Goal: Information Seeking & Learning: Learn about a topic

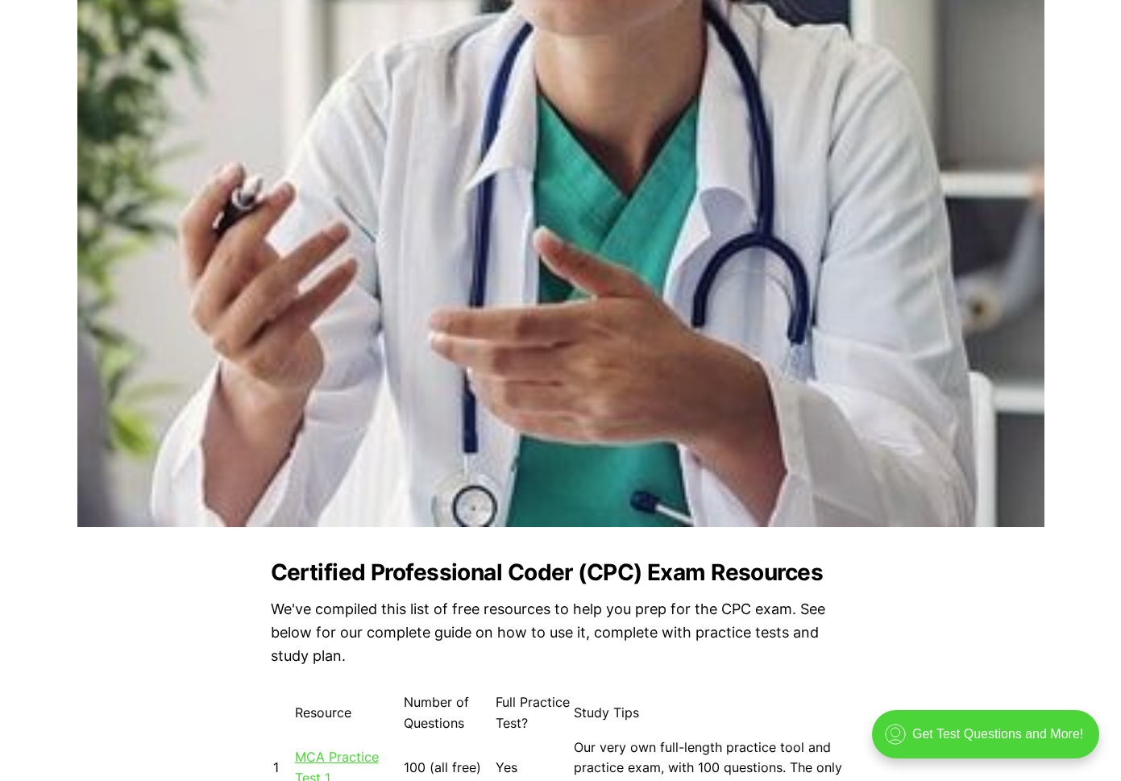
scroll to position [1209, 0]
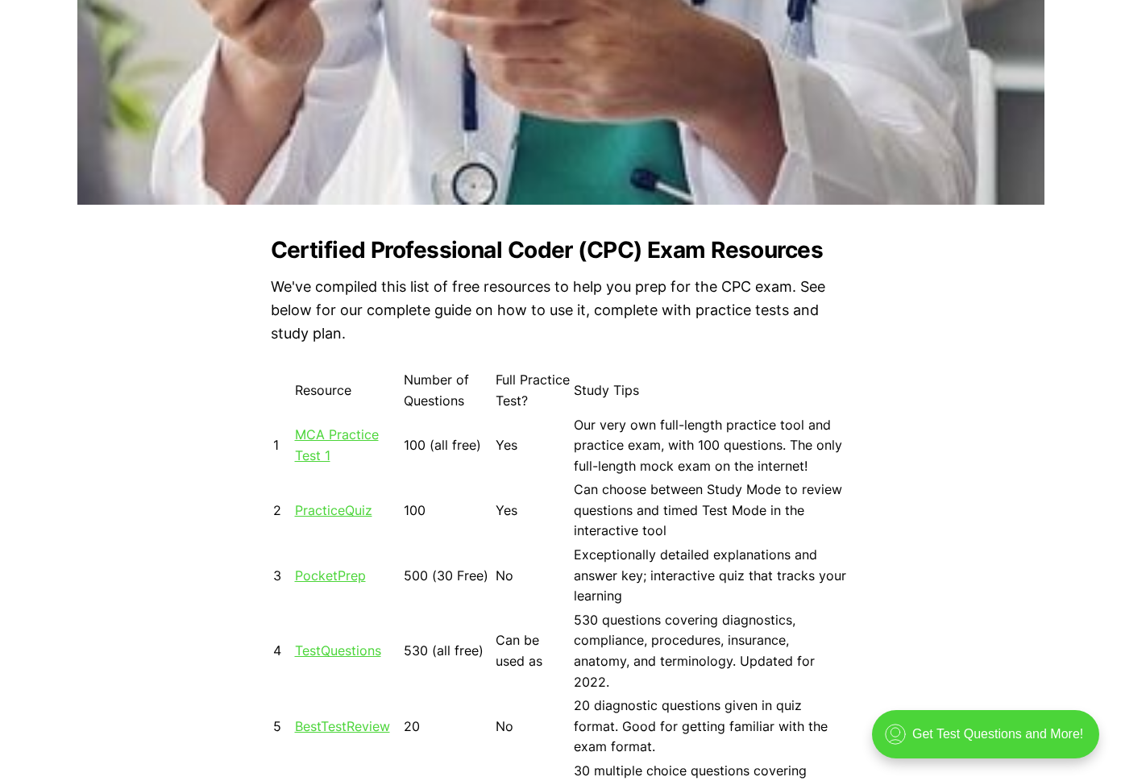
click at [339, 432] on link "MCA Practice Test 1" at bounding box center [337, 444] width 84 height 37
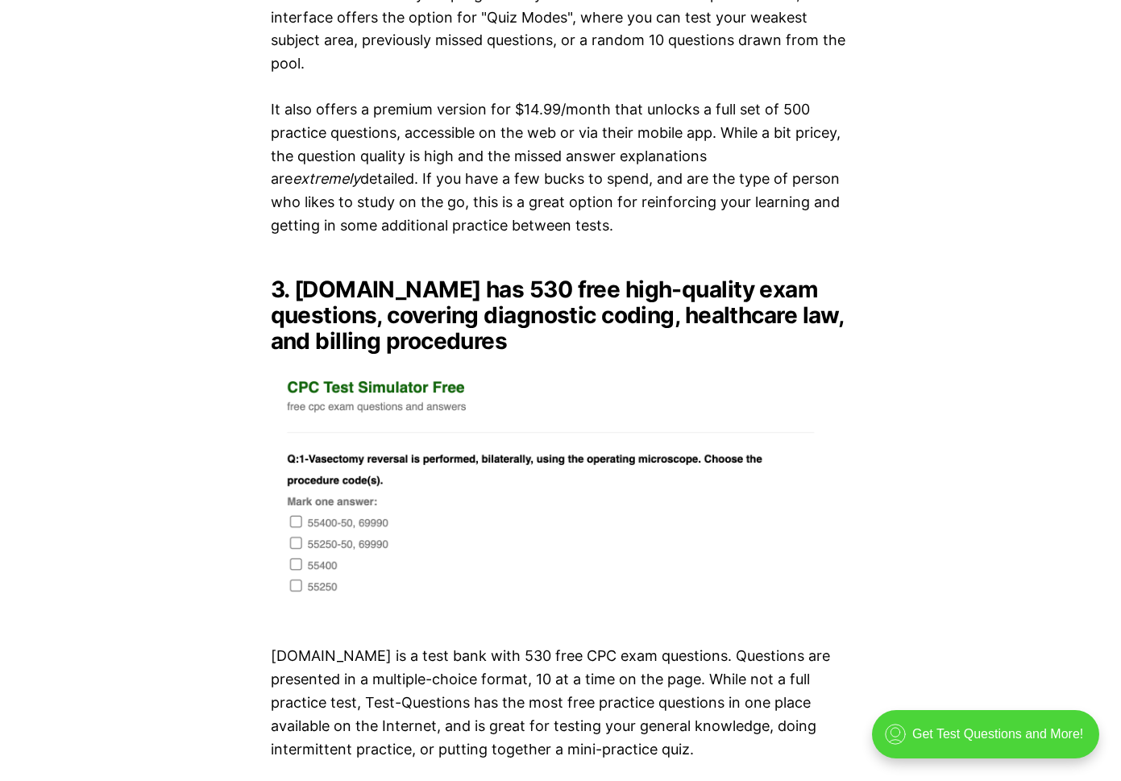
scroll to position [3628, 0]
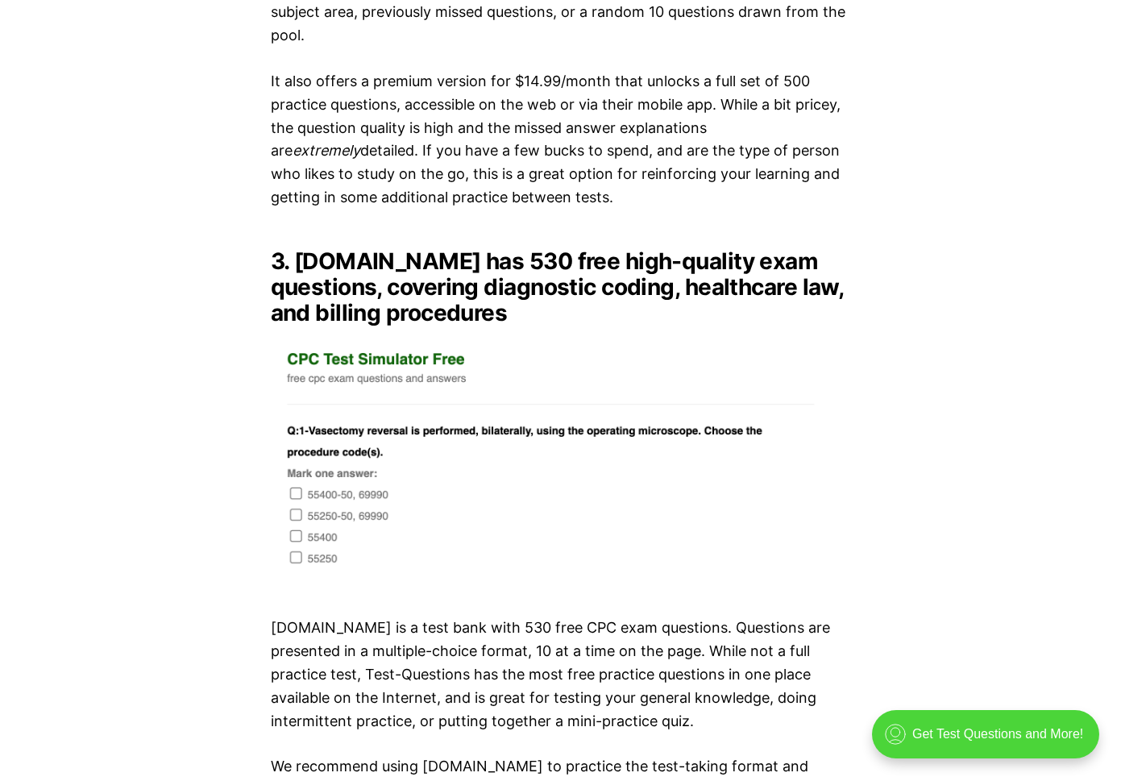
click at [300, 472] on img at bounding box center [561, 462] width 580 height 246
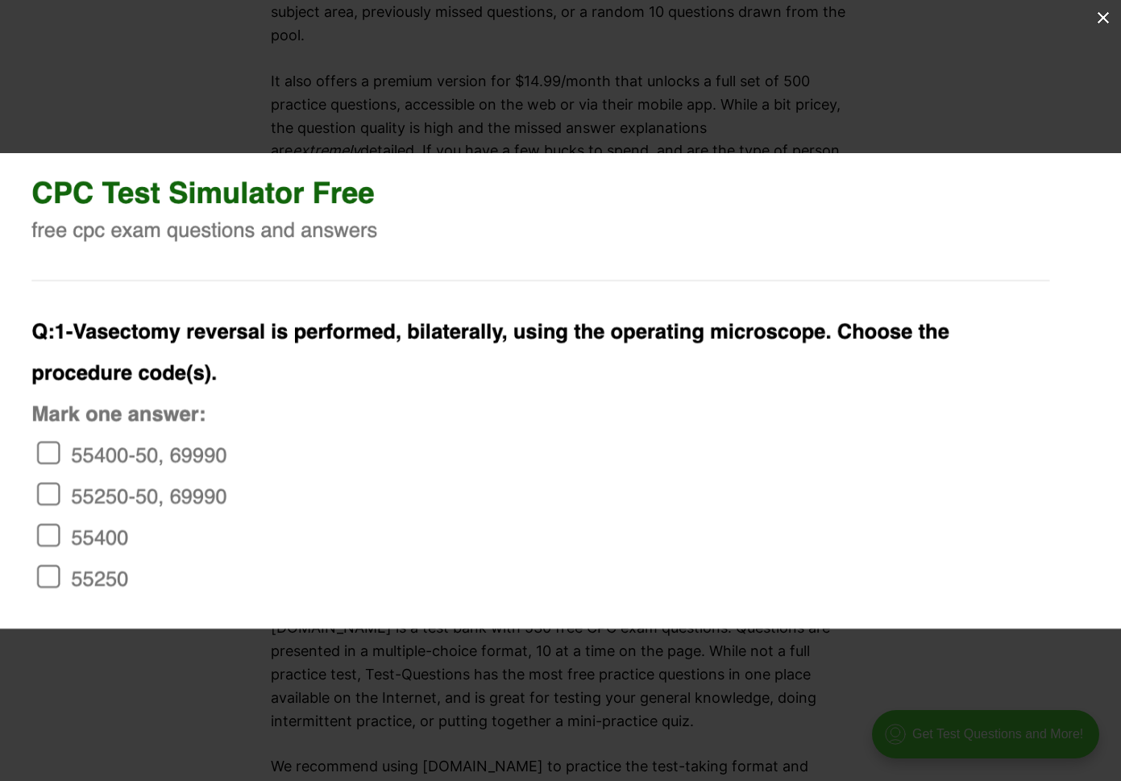
click at [52, 458] on img at bounding box center [560, 391] width 1121 height 476
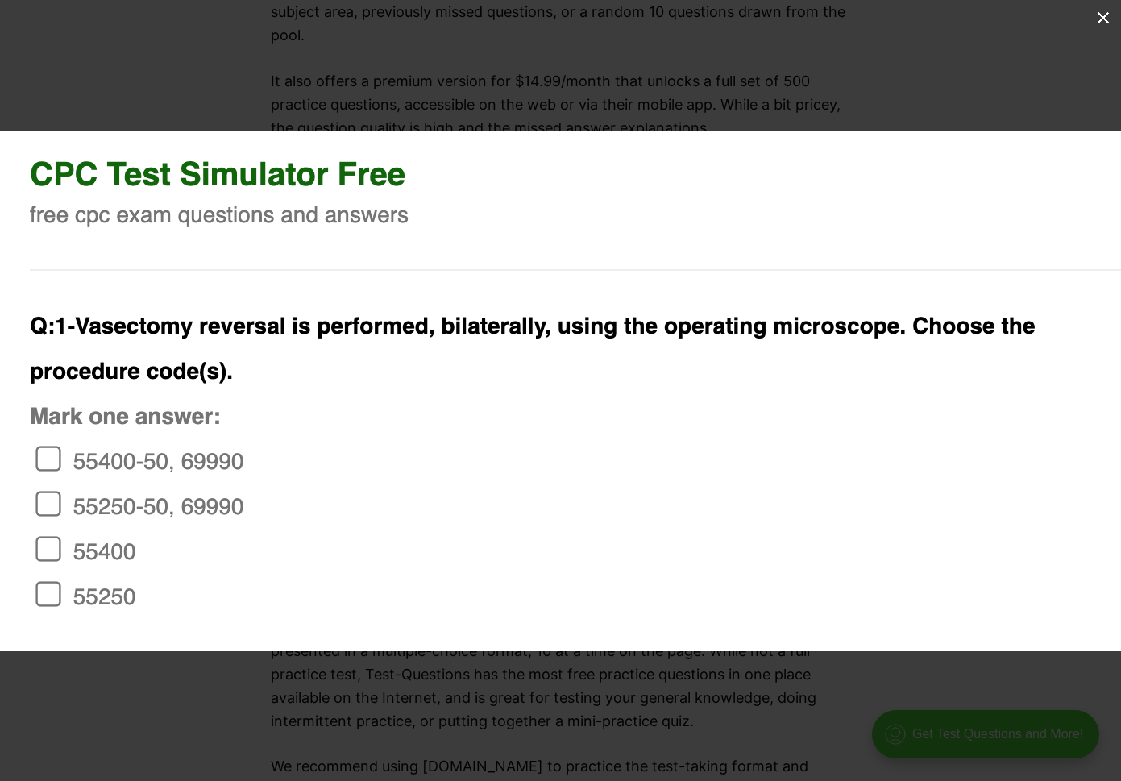
click at [50, 475] on img at bounding box center [609, 391] width 1229 height 521
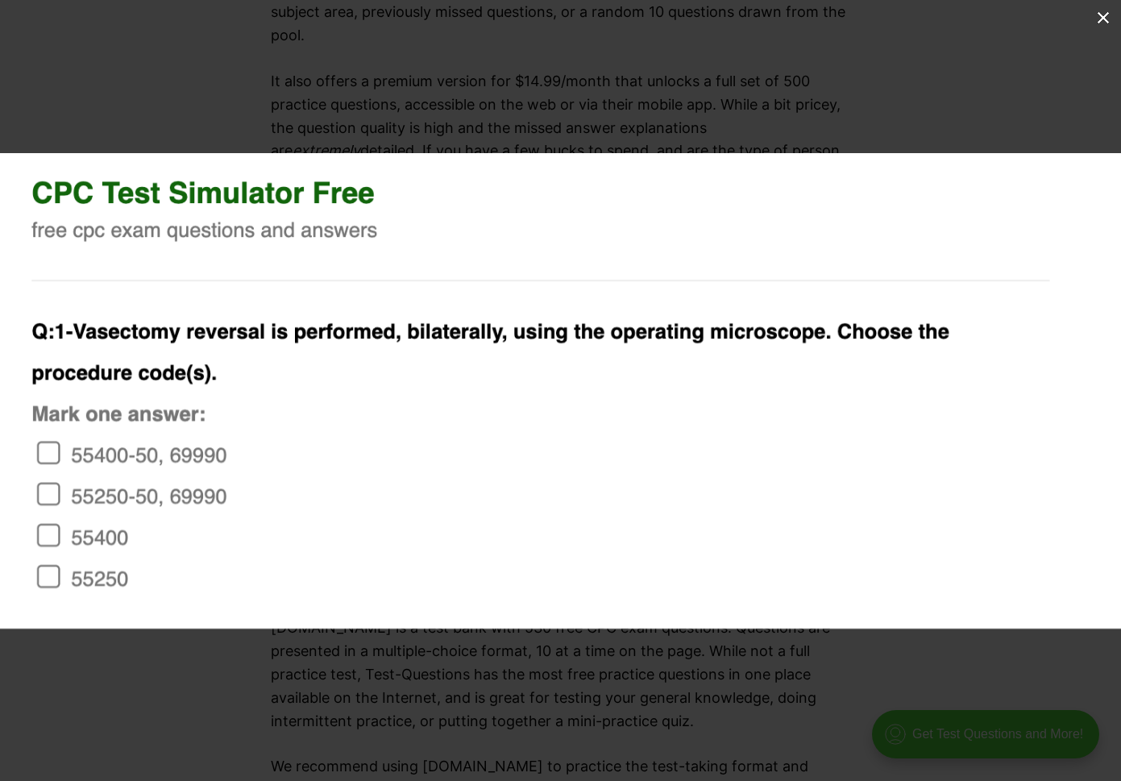
click at [205, 677] on div at bounding box center [560, 543] width 1121 height 781
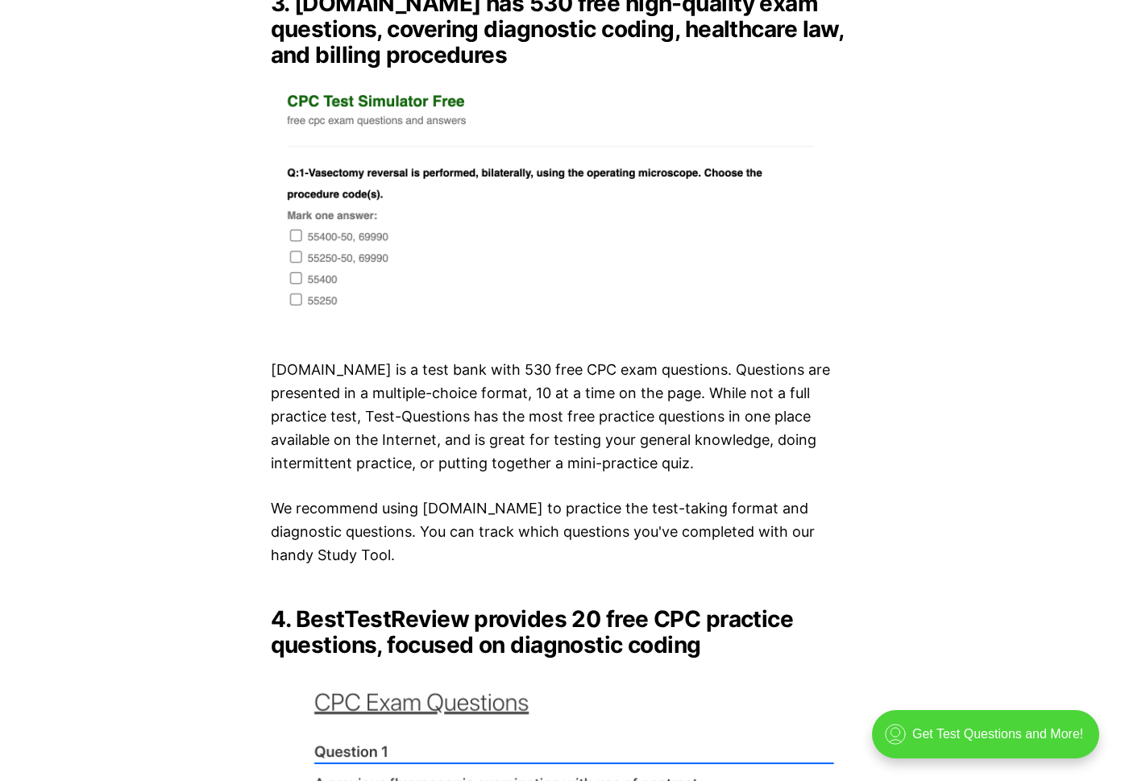
scroll to position [3789, 0]
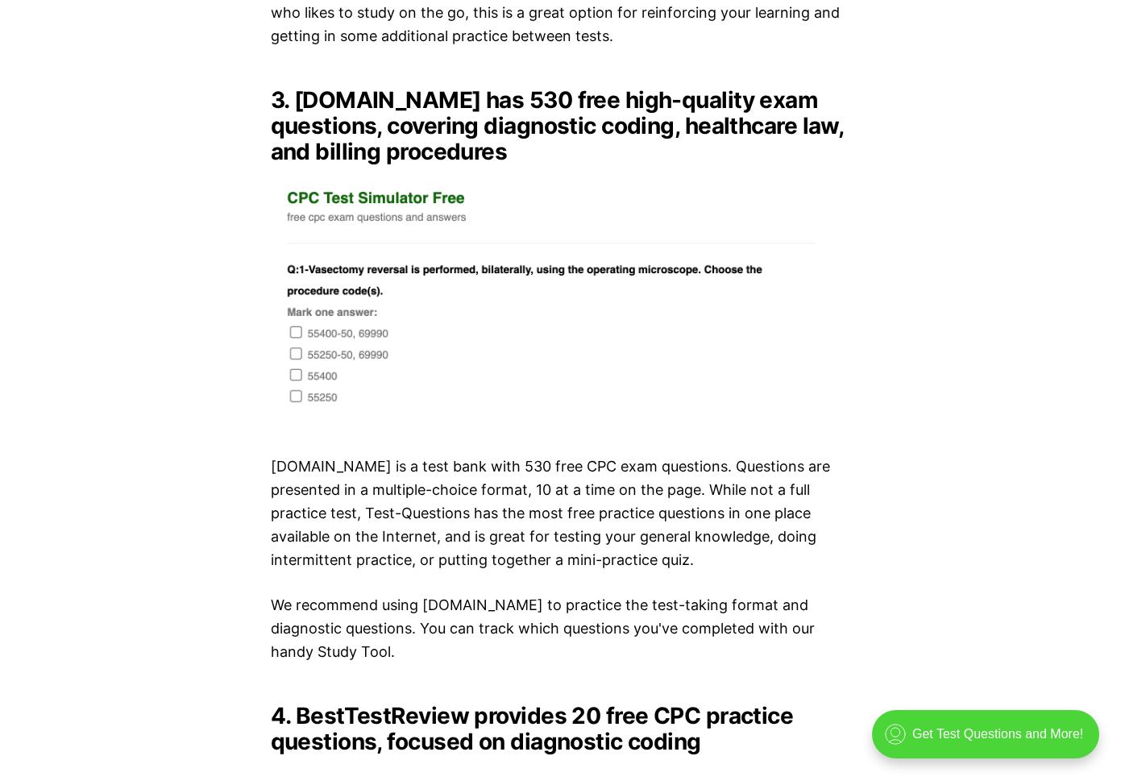
click at [380, 178] on img at bounding box center [561, 300] width 580 height 246
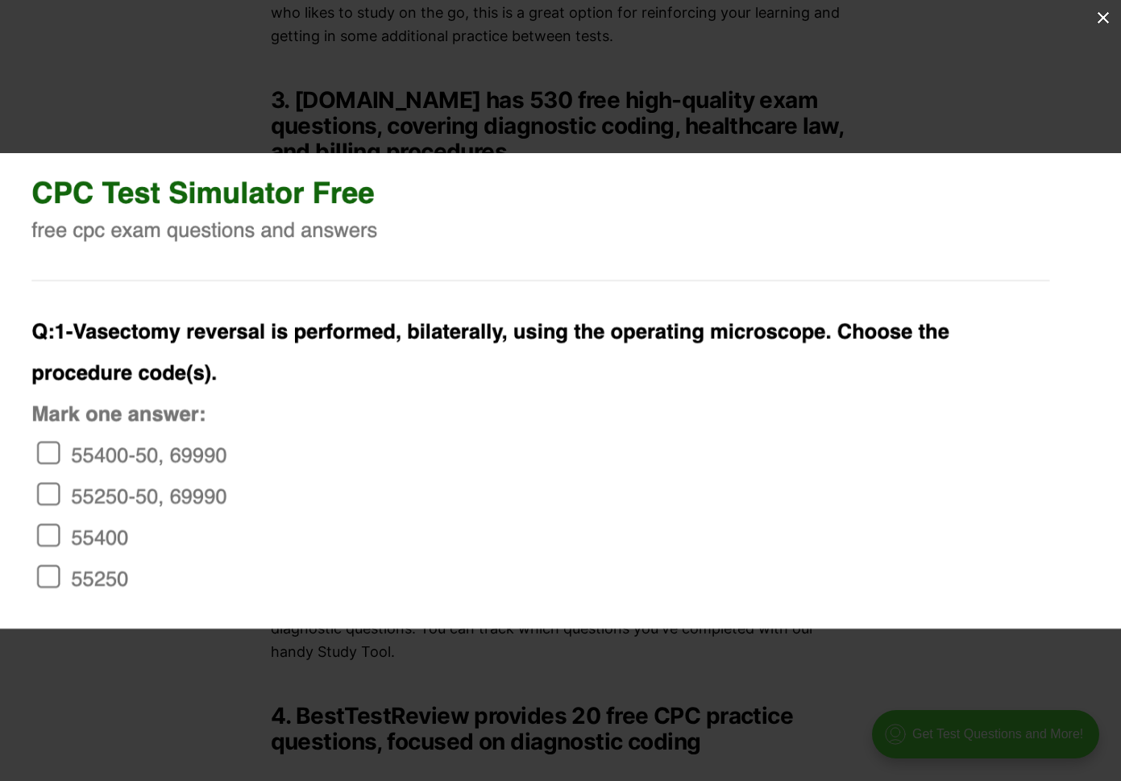
click at [317, 194] on img at bounding box center [560, 391] width 1121 height 476
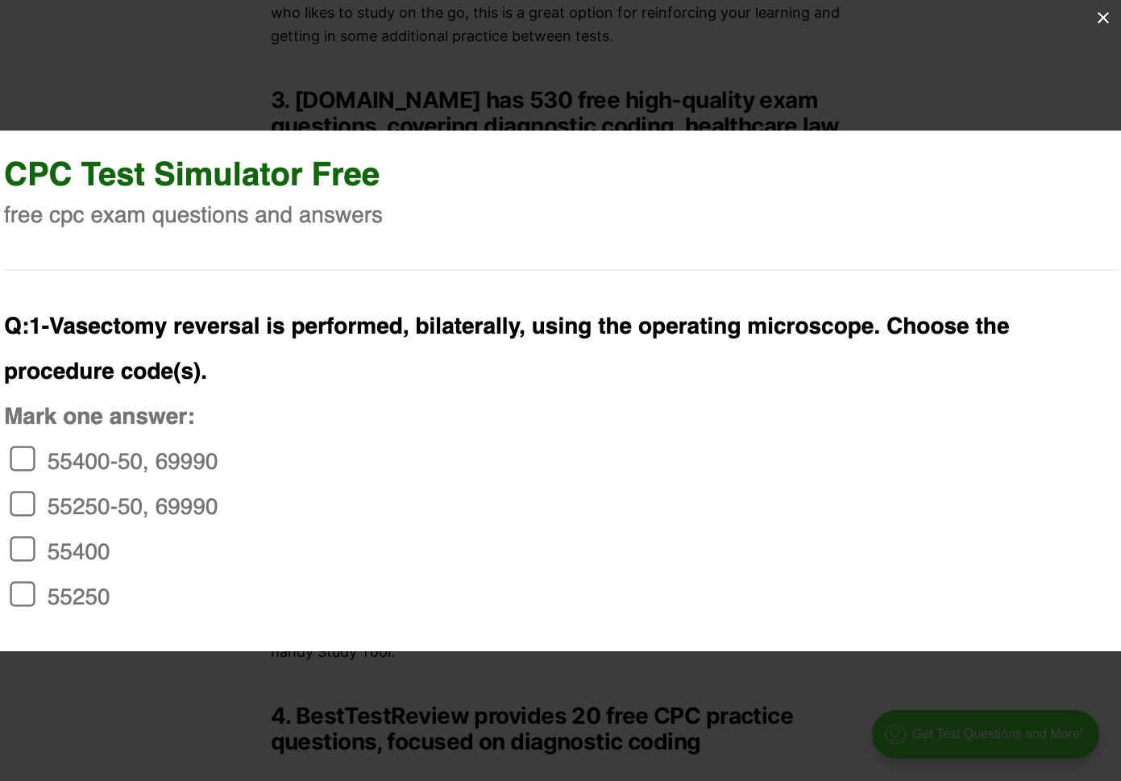
click at [496, 516] on img at bounding box center [583, 391] width 1229 height 521
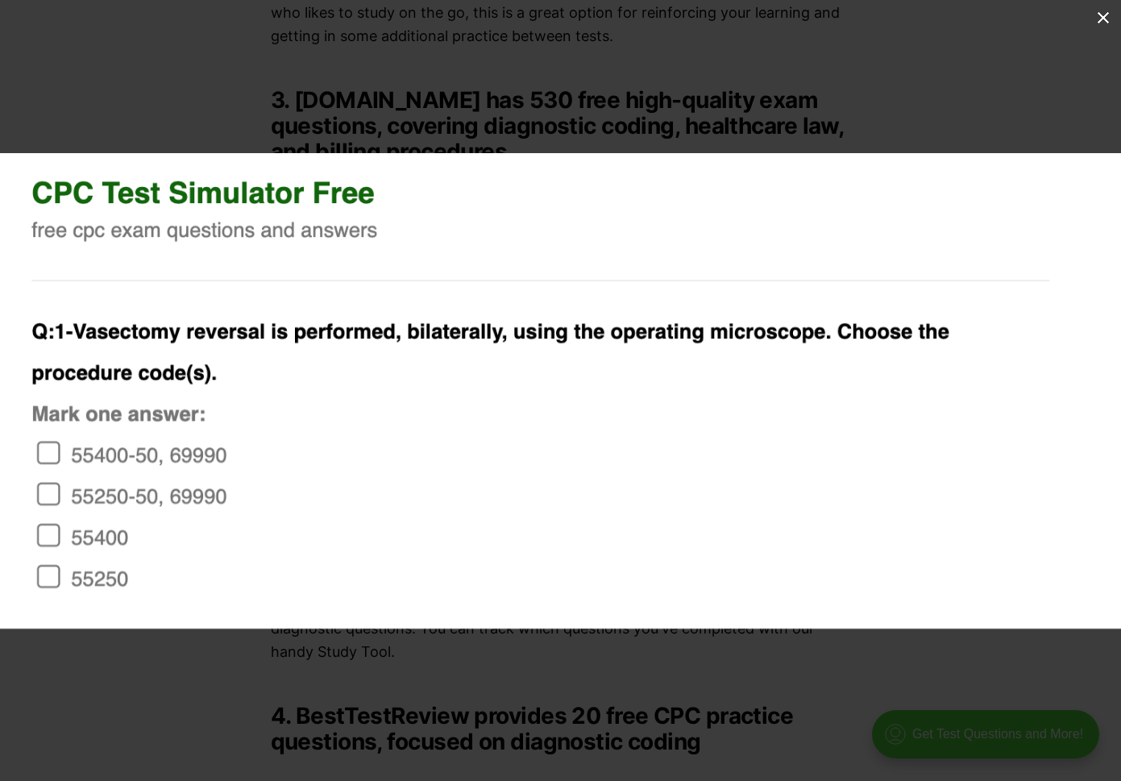
click at [1104, 19] on button at bounding box center [1103, 17] width 35 height 35
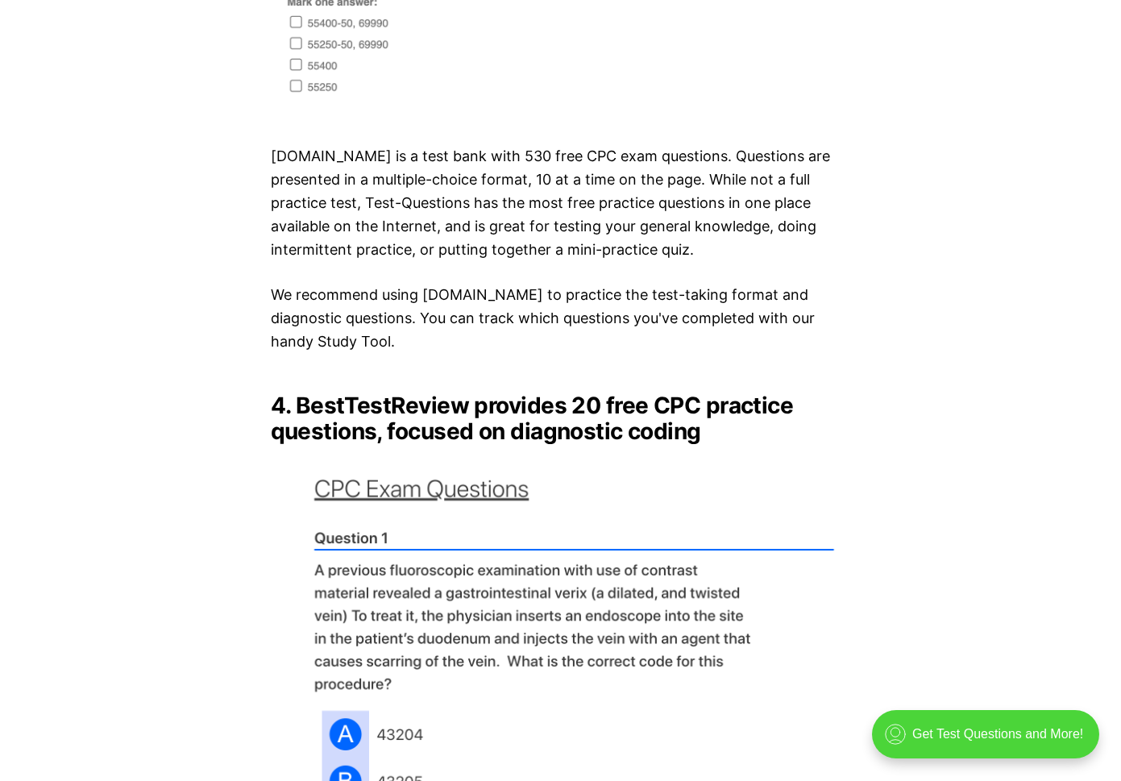
scroll to position [4111, 0]
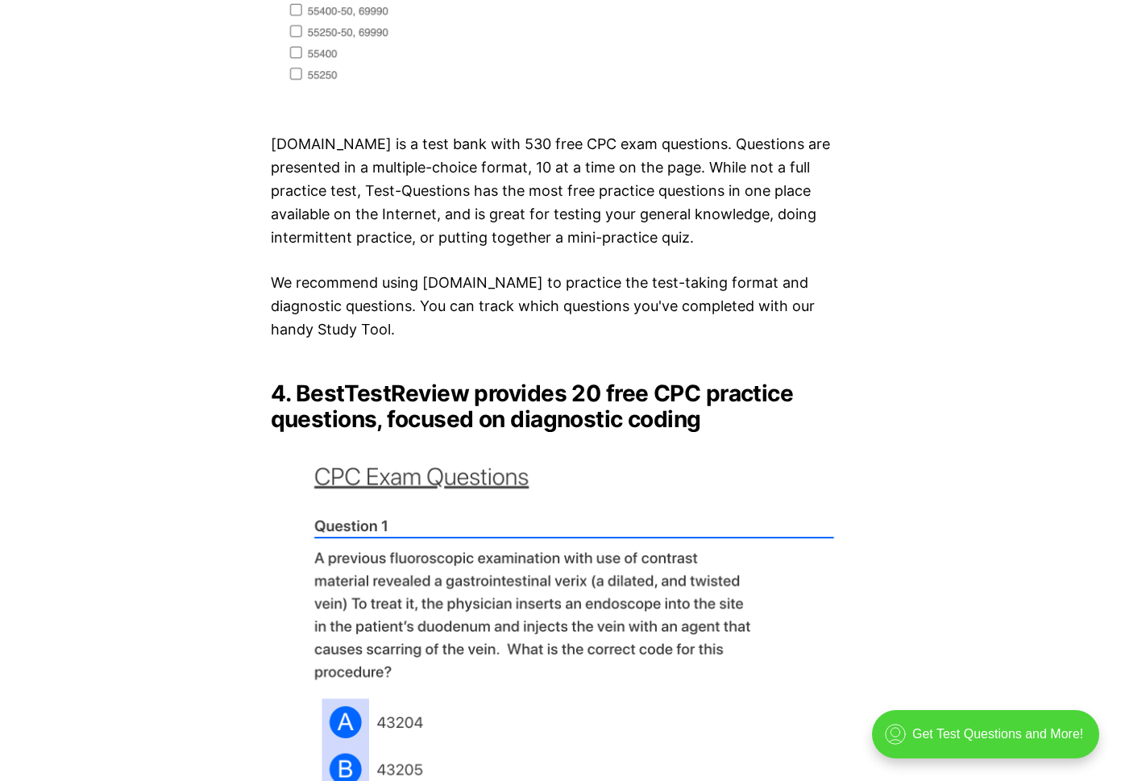
click at [465, 463] on img at bounding box center [561, 682] width 580 height 474
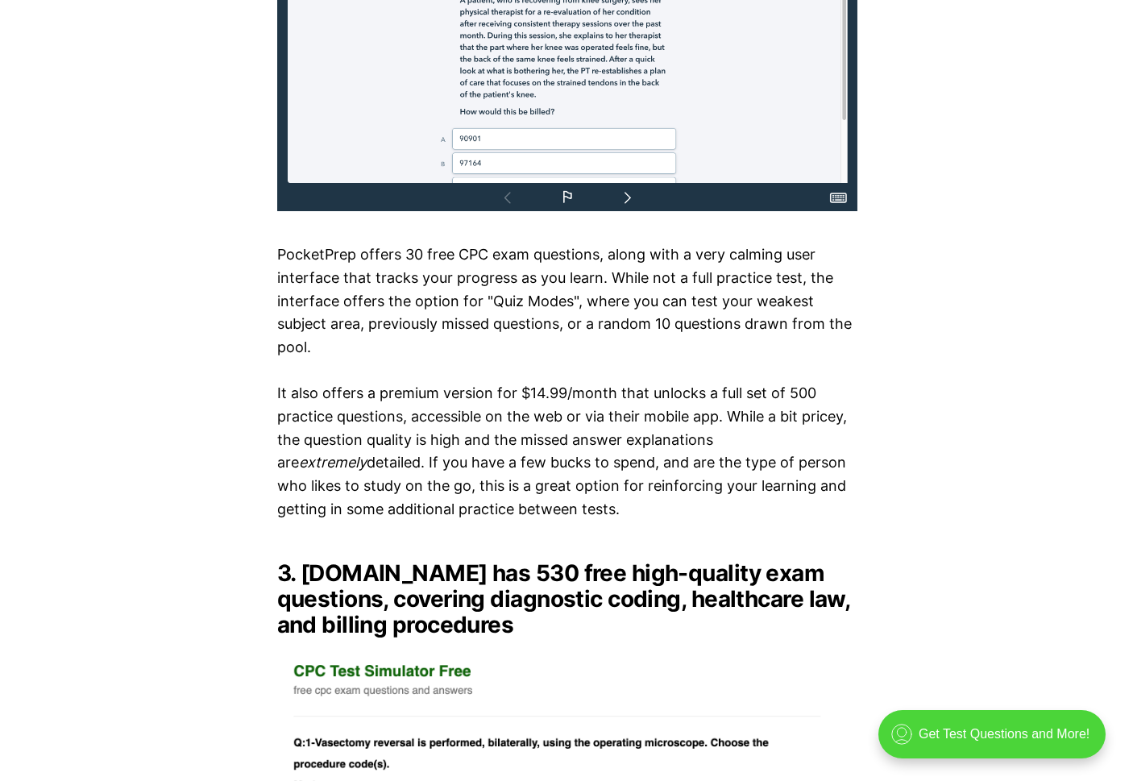
scroll to position [3305, 0]
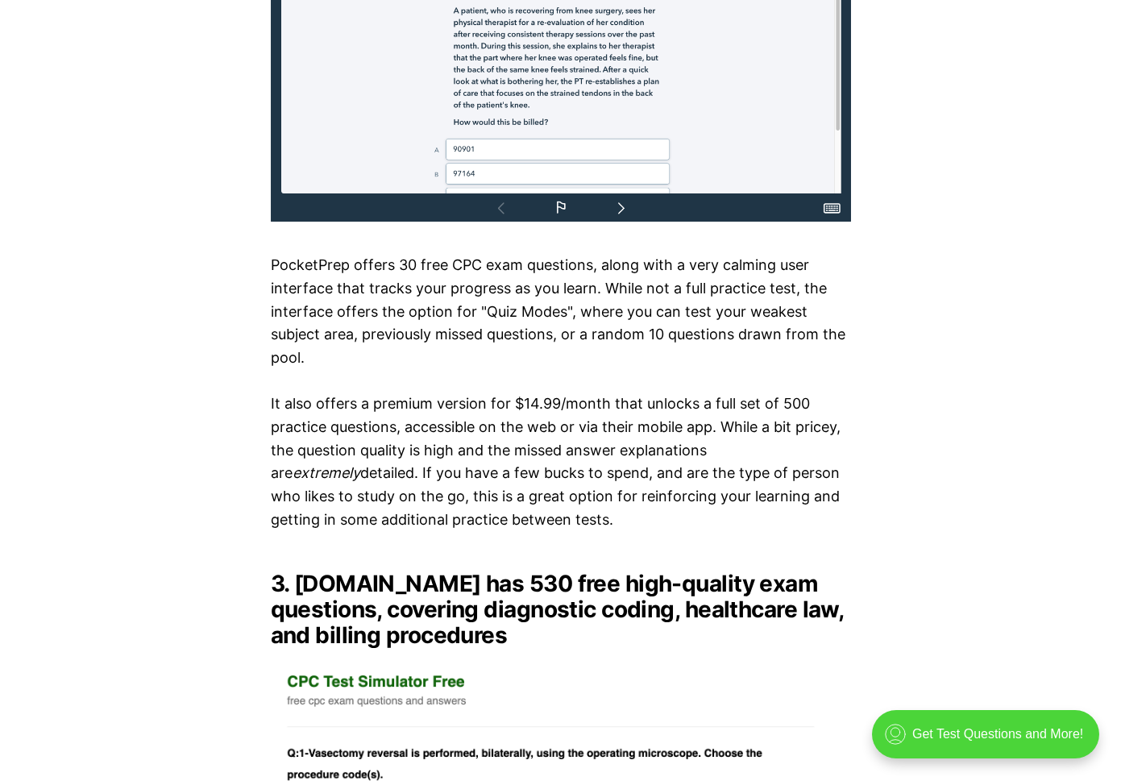
click at [442, 666] on img at bounding box center [561, 784] width 580 height 246
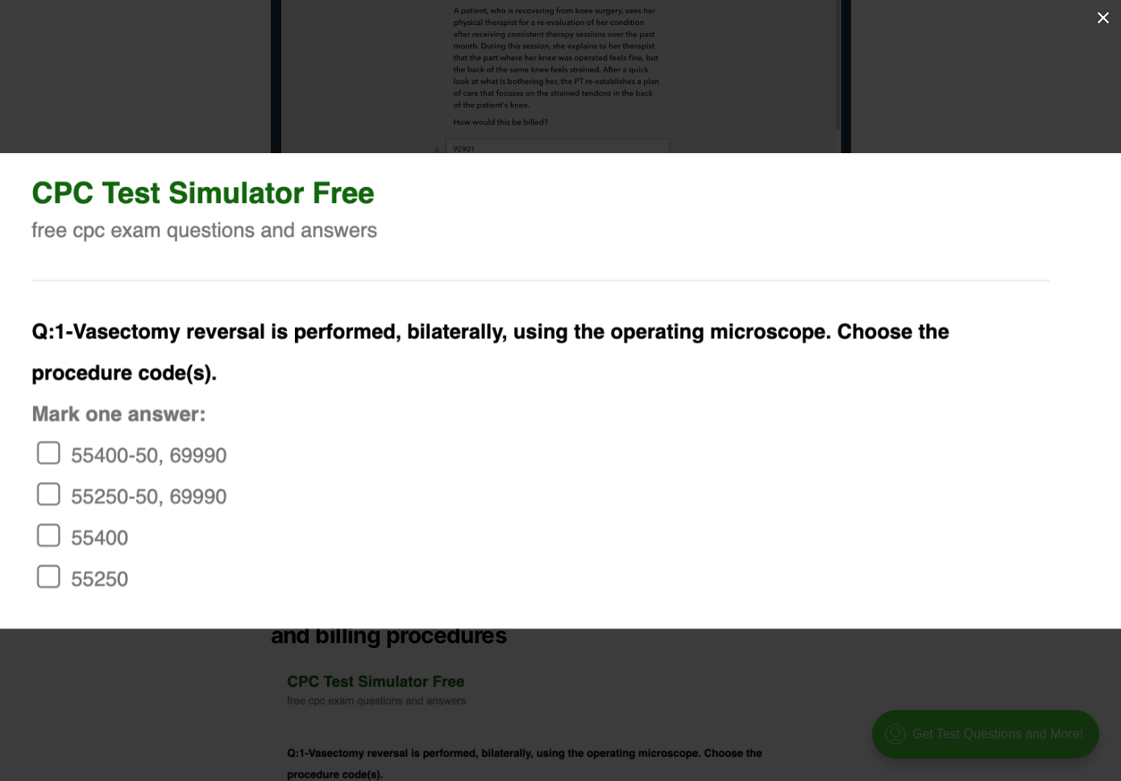
click at [330, 243] on img at bounding box center [560, 391] width 1121 height 476
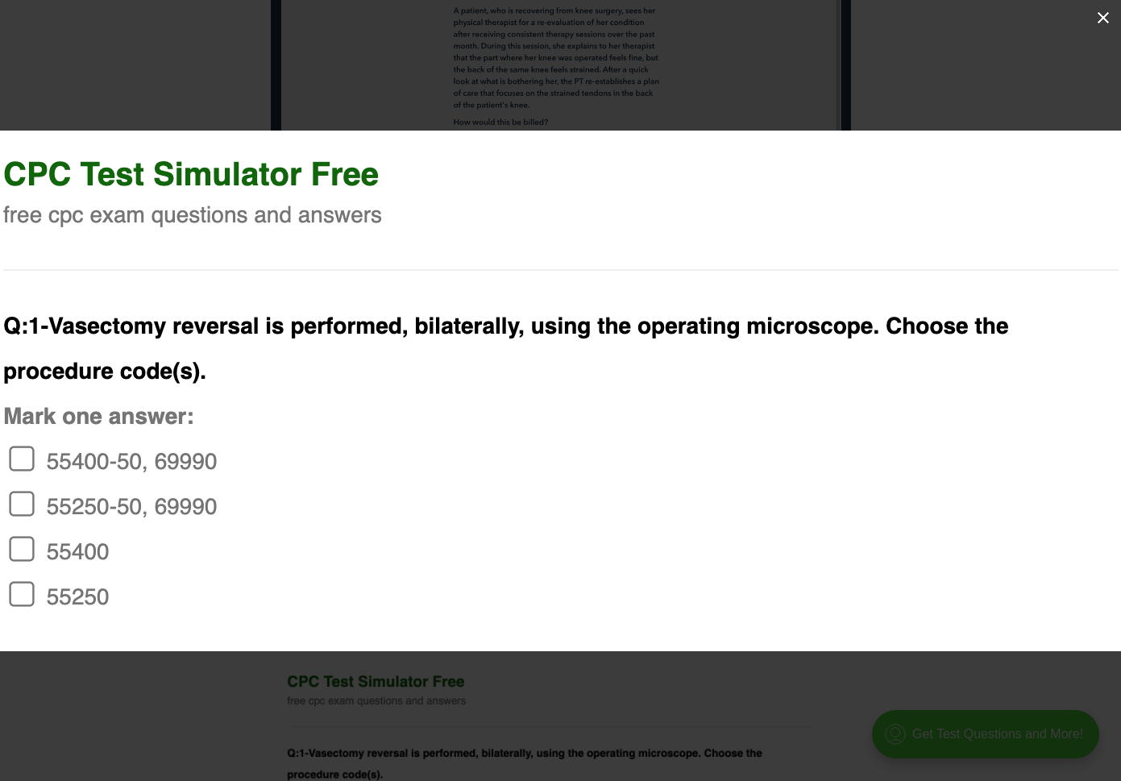
click at [330, 243] on img at bounding box center [583, 391] width 1229 height 521
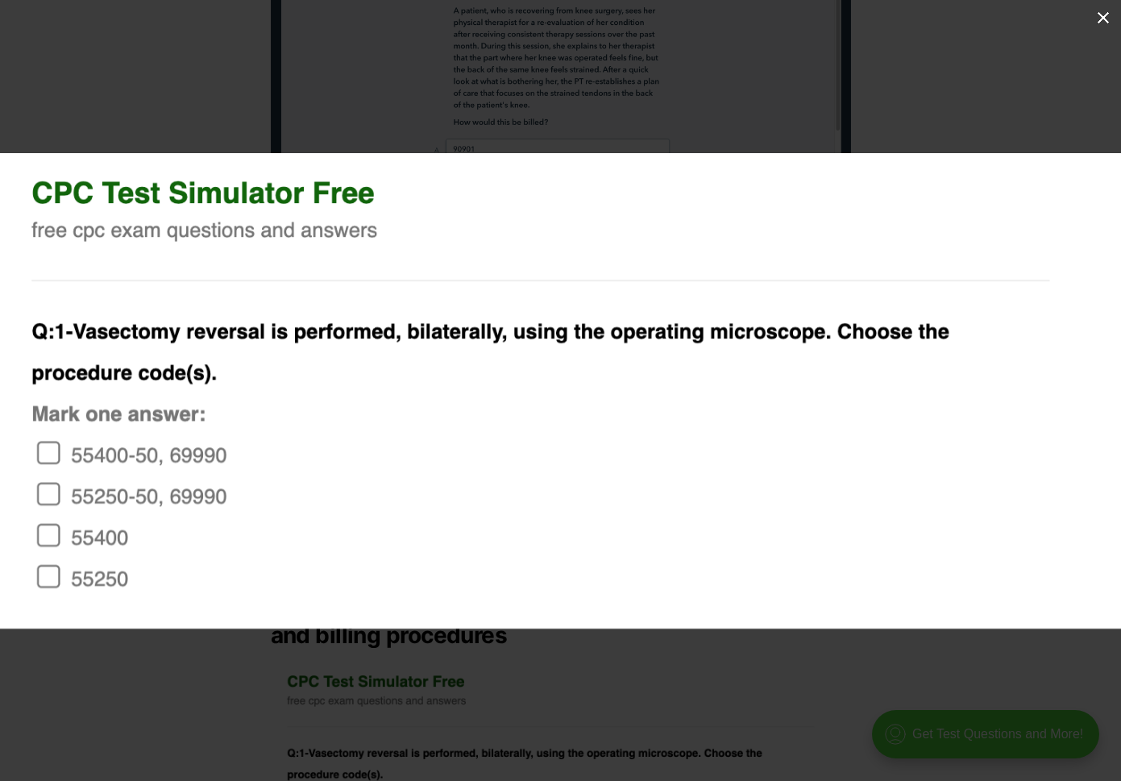
click at [1105, 19] on button at bounding box center [1103, 17] width 35 height 35
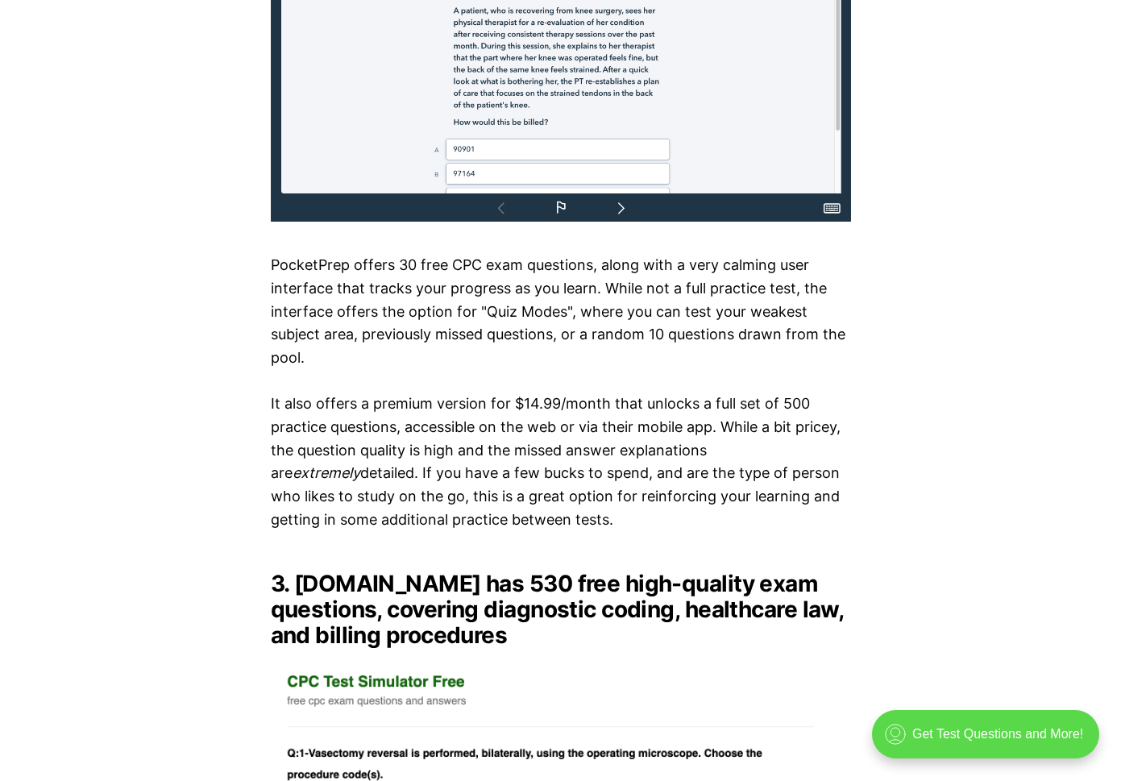
click at [997, 738] on div ".cls-1{fill:none;stroke:currentColor;stroke-linecap:round;stroke-linejoin:round…" at bounding box center [985, 734] width 227 height 48
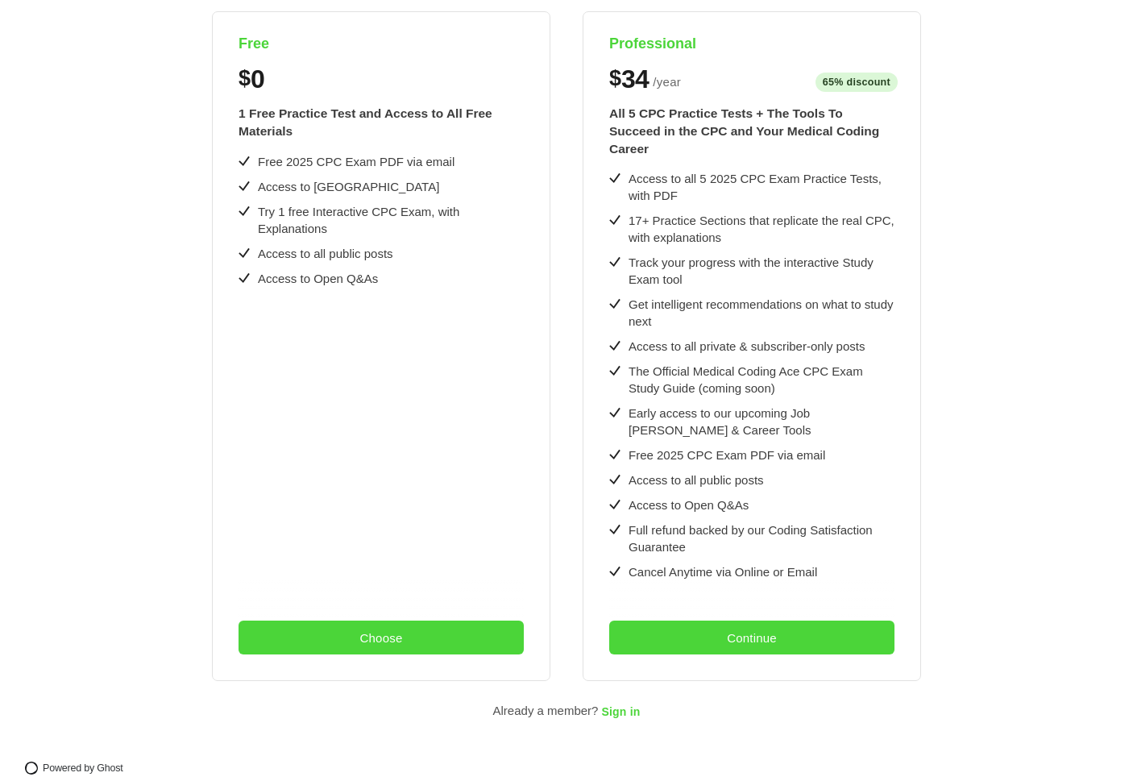
scroll to position [0, 0]
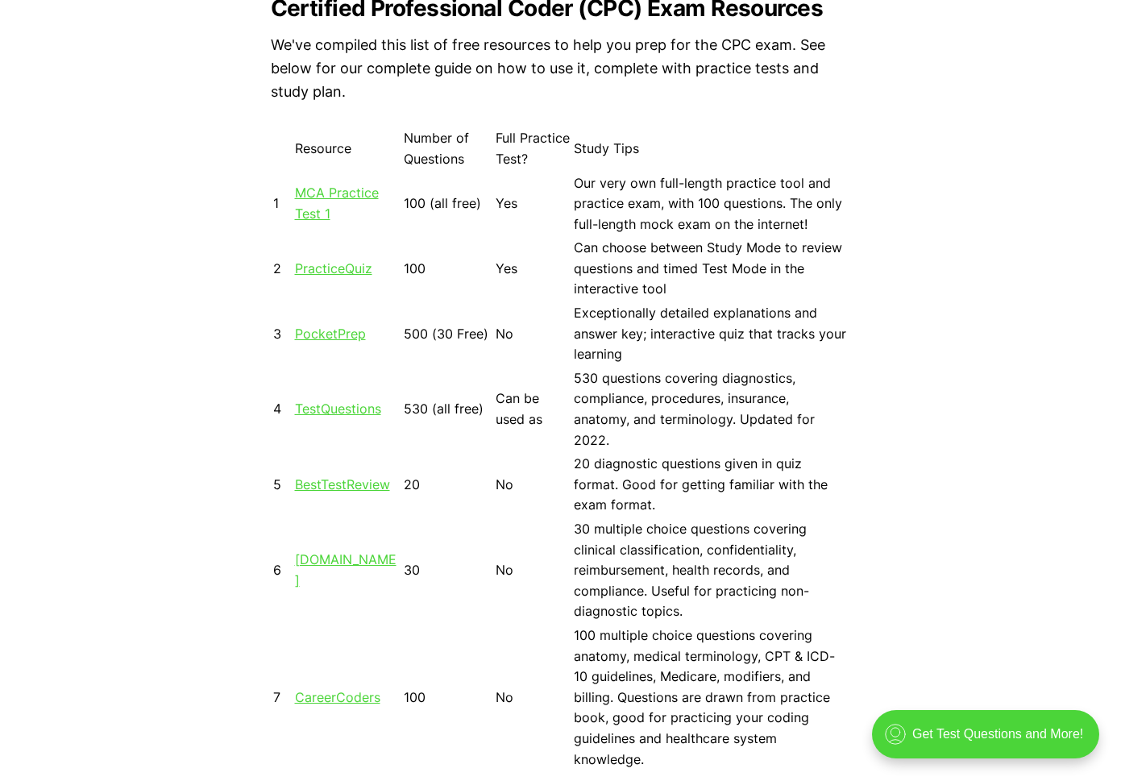
scroll to position [1532, 0]
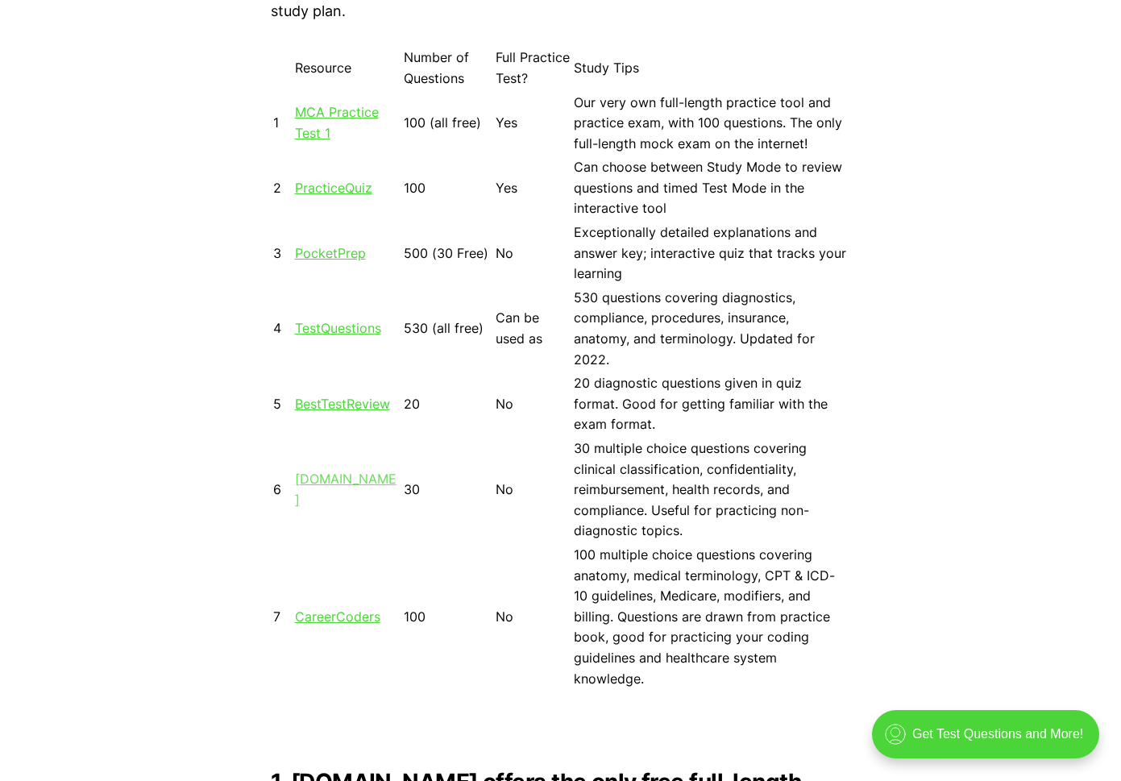
click at [321, 494] on link "[DOMAIN_NAME]" at bounding box center [346, 489] width 102 height 37
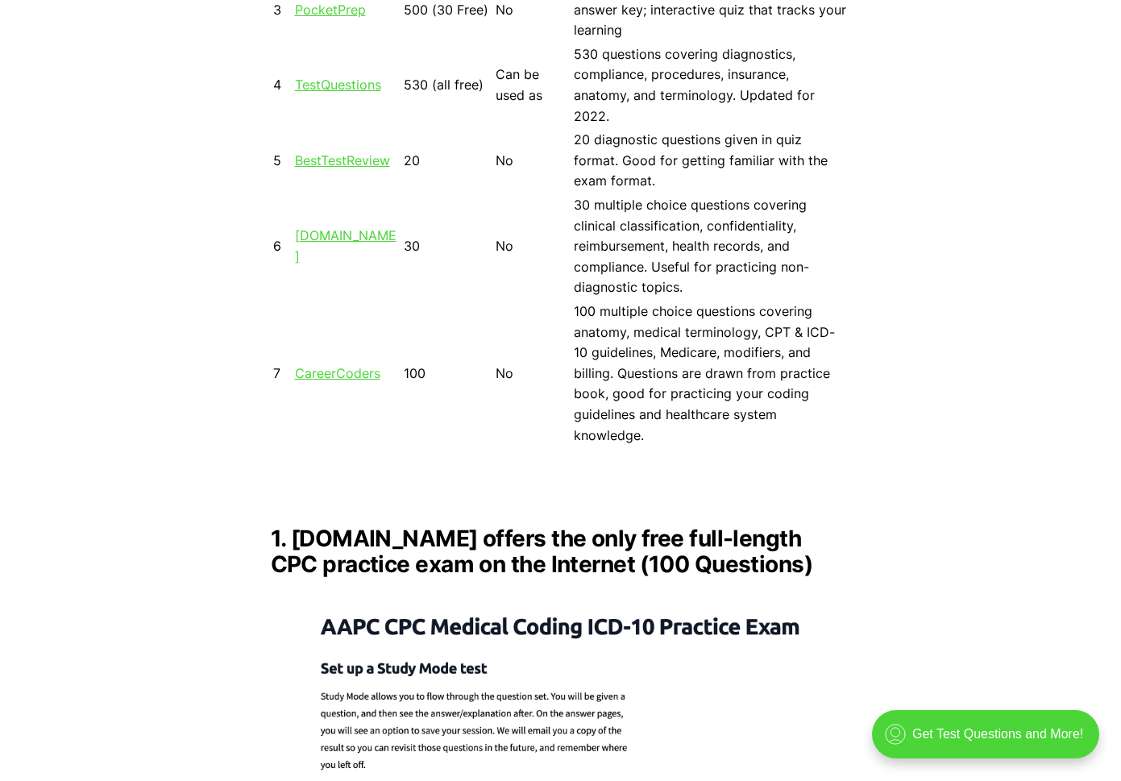
scroll to position [1740, 0]
